Goal: Navigation & Orientation: Find specific page/section

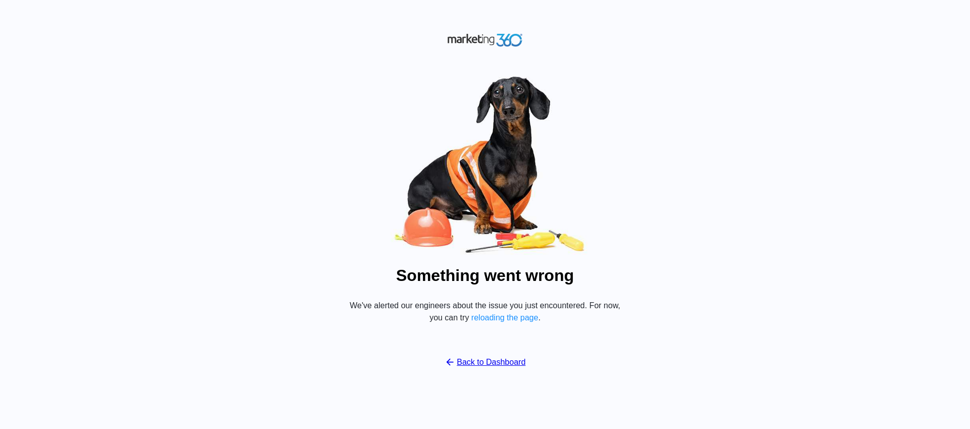
click at [494, 363] on link "Back to Dashboard" at bounding box center [485, 362] width 81 height 12
click at [496, 362] on link "Back to Dashboard" at bounding box center [485, 362] width 81 height 12
click at [496, 317] on button "reloading the page" at bounding box center [505, 317] width 67 height 9
click at [488, 366] on link "Back to Dashboard" at bounding box center [485, 362] width 81 height 12
click at [272, 125] on div "Something went wrong We've alerted our engineers about the issue you just encou…" at bounding box center [485, 214] width 970 height 429
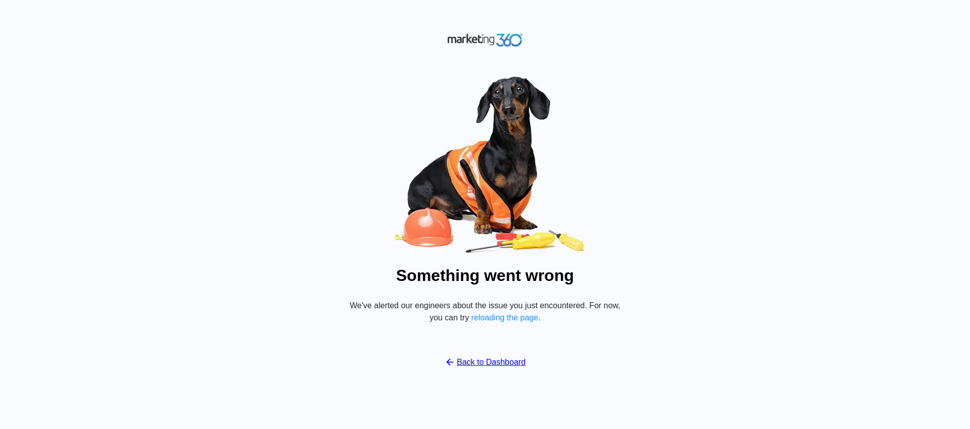
click at [472, 357] on link "Back to Dashboard" at bounding box center [485, 362] width 81 height 12
click at [473, 357] on link "Back to Dashboard" at bounding box center [485, 362] width 81 height 12
click at [474, 357] on link "Back to Dashboard" at bounding box center [485, 362] width 81 height 12
